Goal: Task Accomplishment & Management: Manage account settings

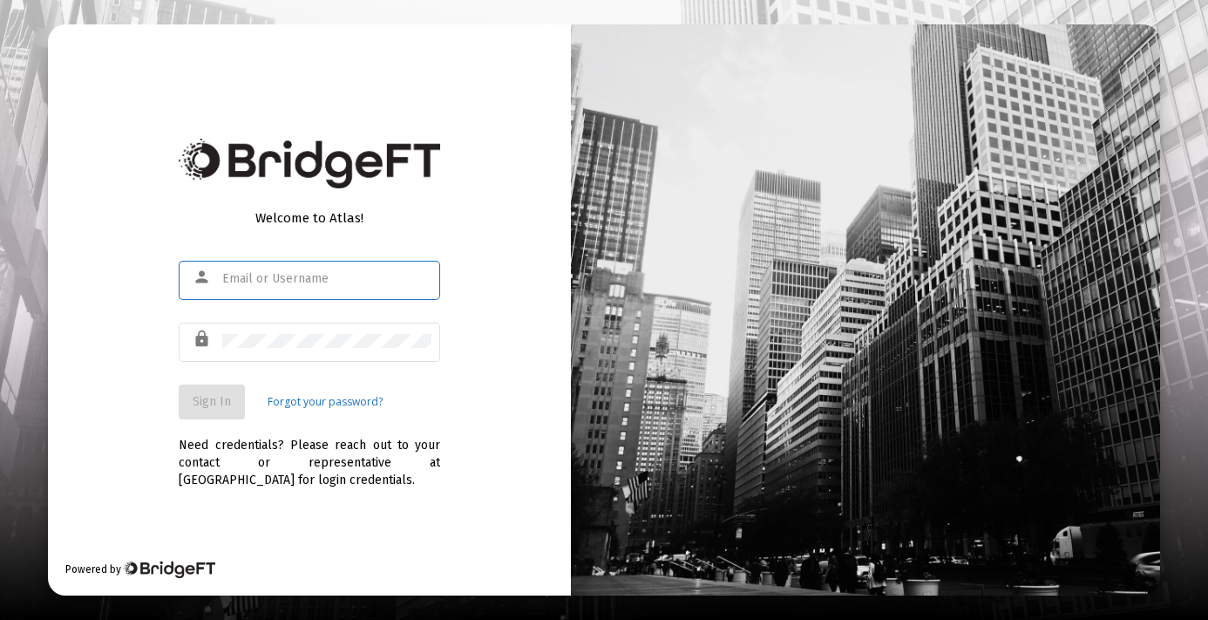
type input "ceelli1234@gmail.com"
click at [308, 373] on div "lock" at bounding box center [309, 350] width 261 height 56
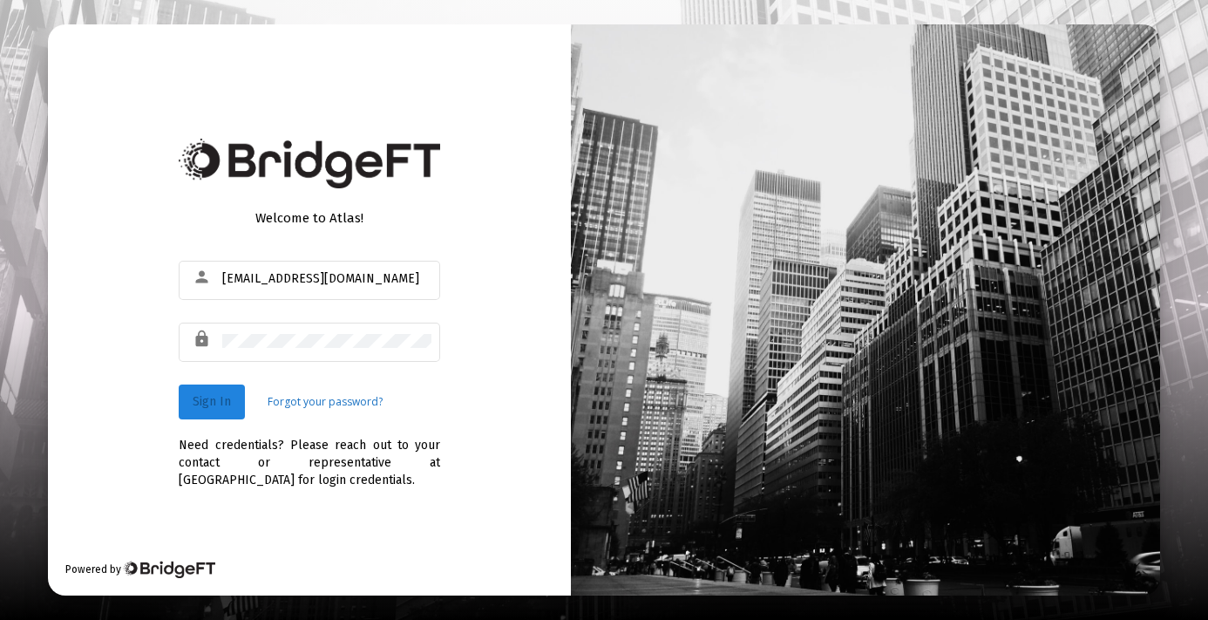
click at [203, 396] on span "Sign In" at bounding box center [212, 401] width 38 height 15
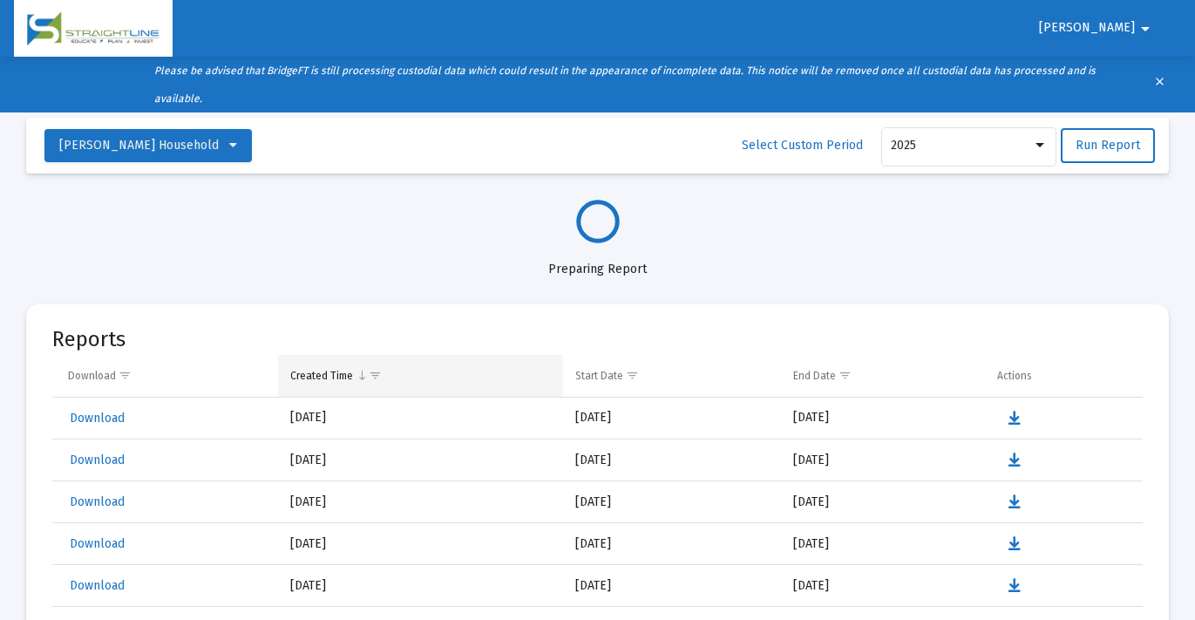
select select "View all"
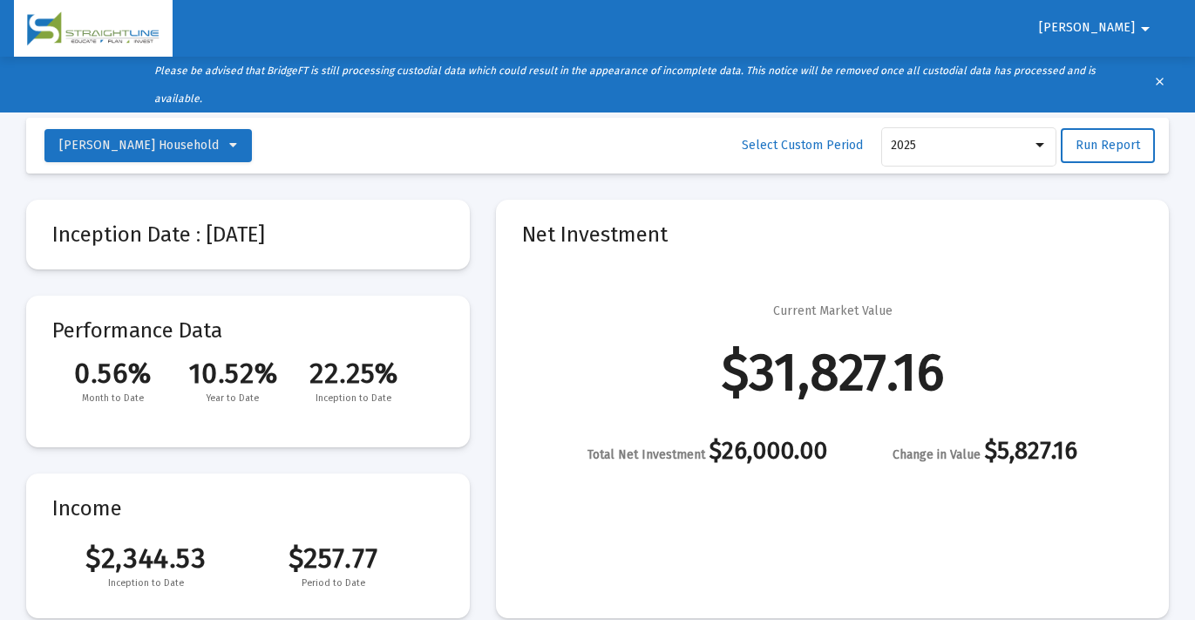
click at [1146, 27] on mat-icon "arrow_drop_down" at bounding box center [1145, 28] width 21 height 35
click at [1127, 69] on button "Logout" at bounding box center [1113, 74] width 98 height 42
